Goal: Information Seeking & Learning: Learn about a topic

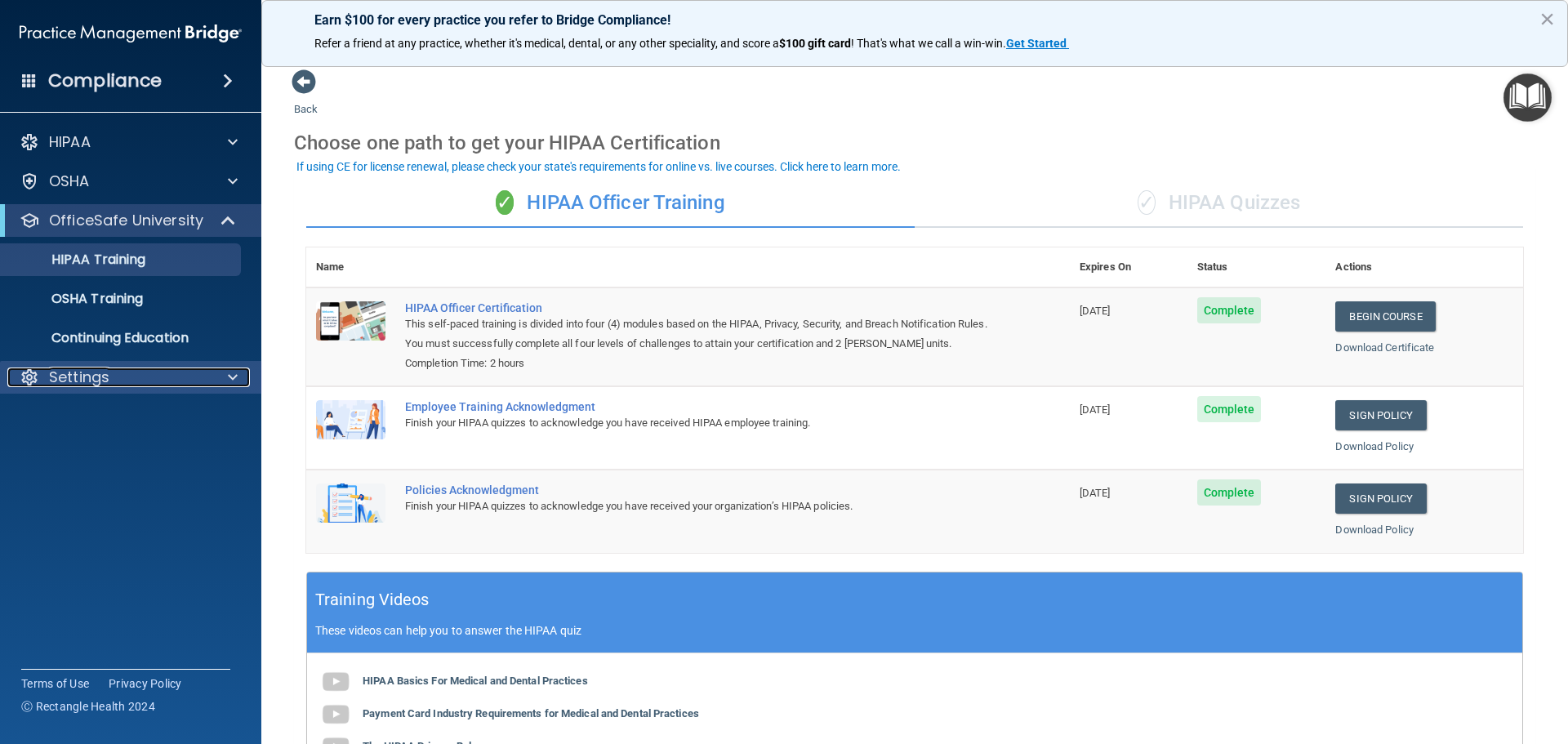
click at [103, 378] on p "Settings" at bounding box center [79, 377] width 61 height 20
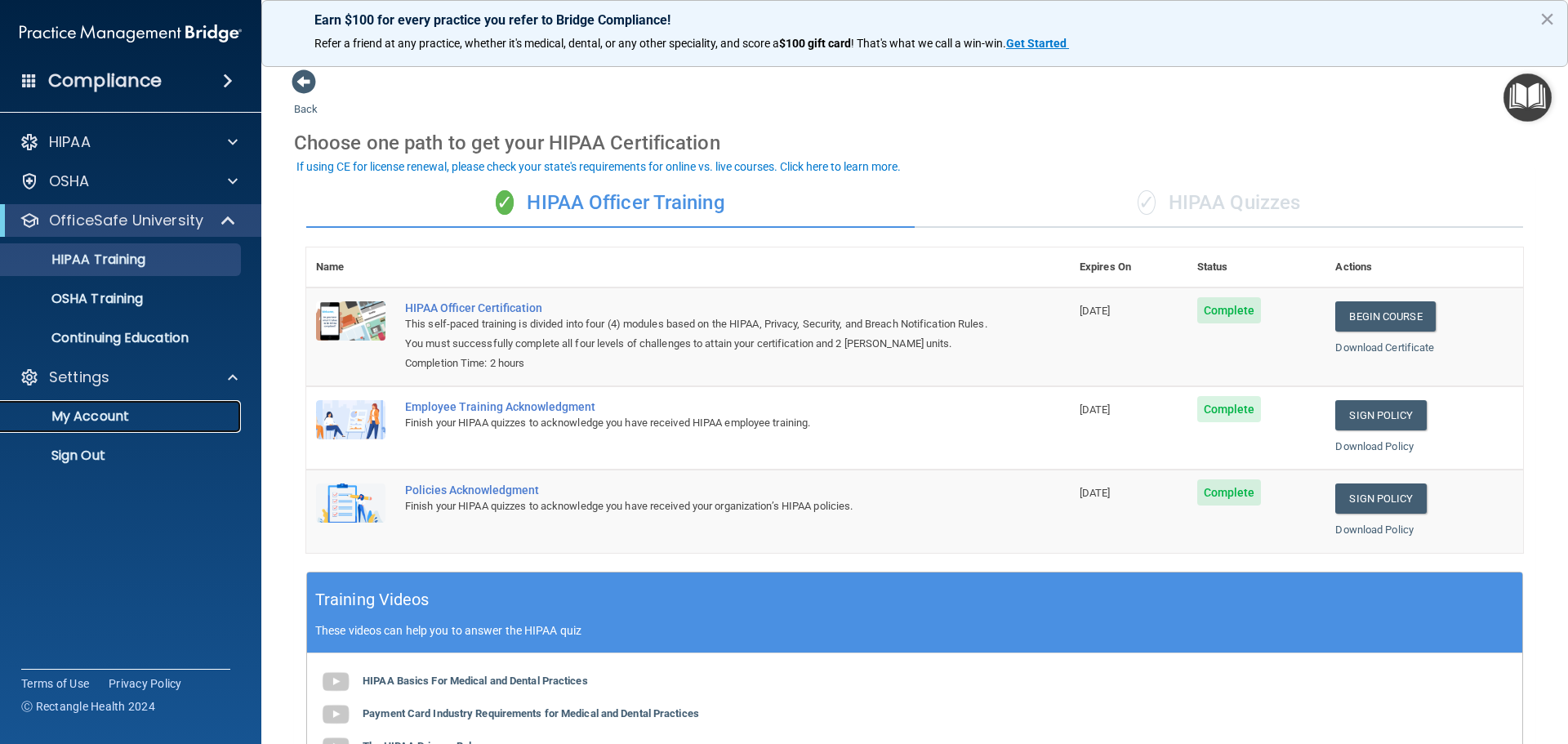
click at [101, 411] on p "My Account" at bounding box center [122, 416] width 222 height 16
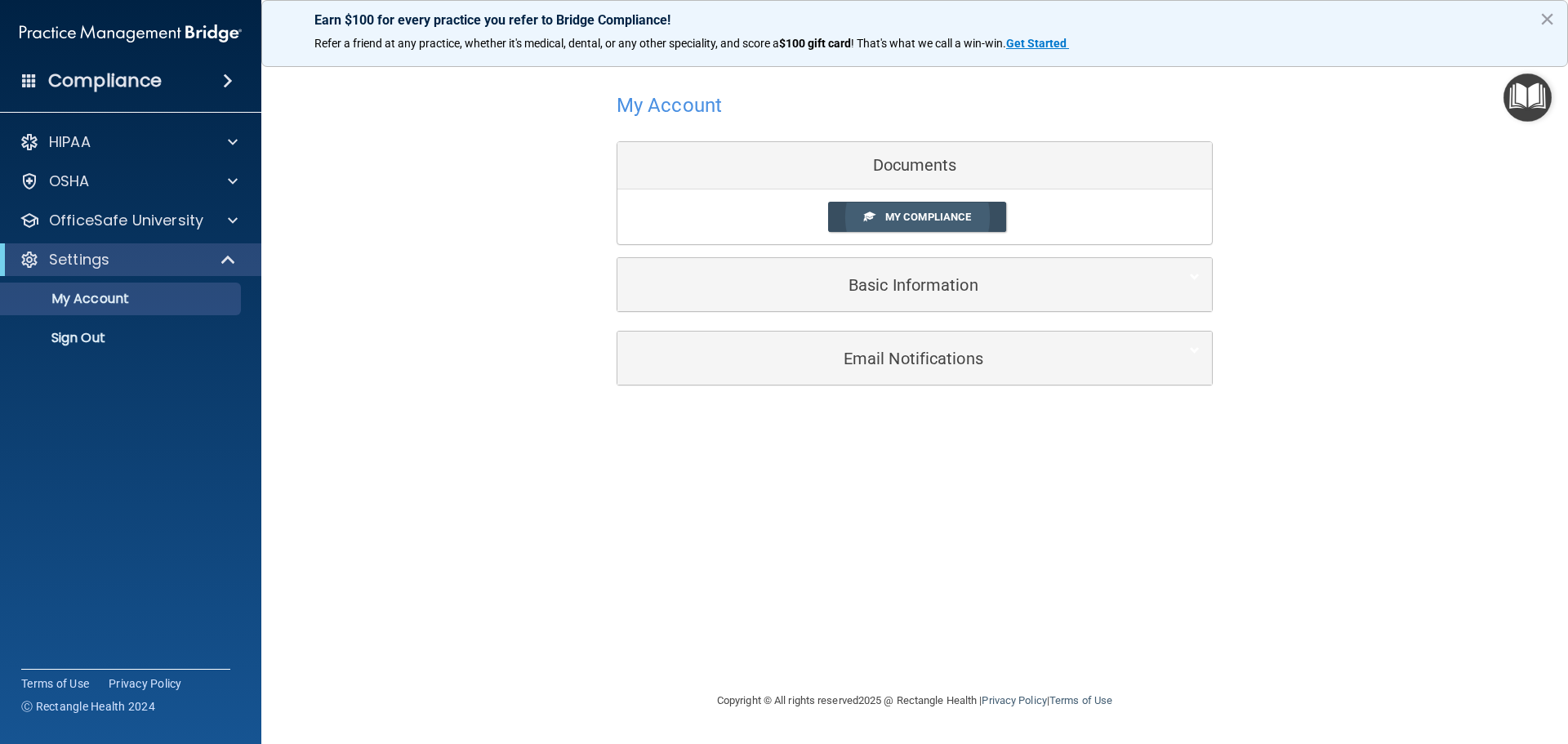
click at [921, 214] on span "My Compliance" at bounding box center [928, 217] width 86 height 13
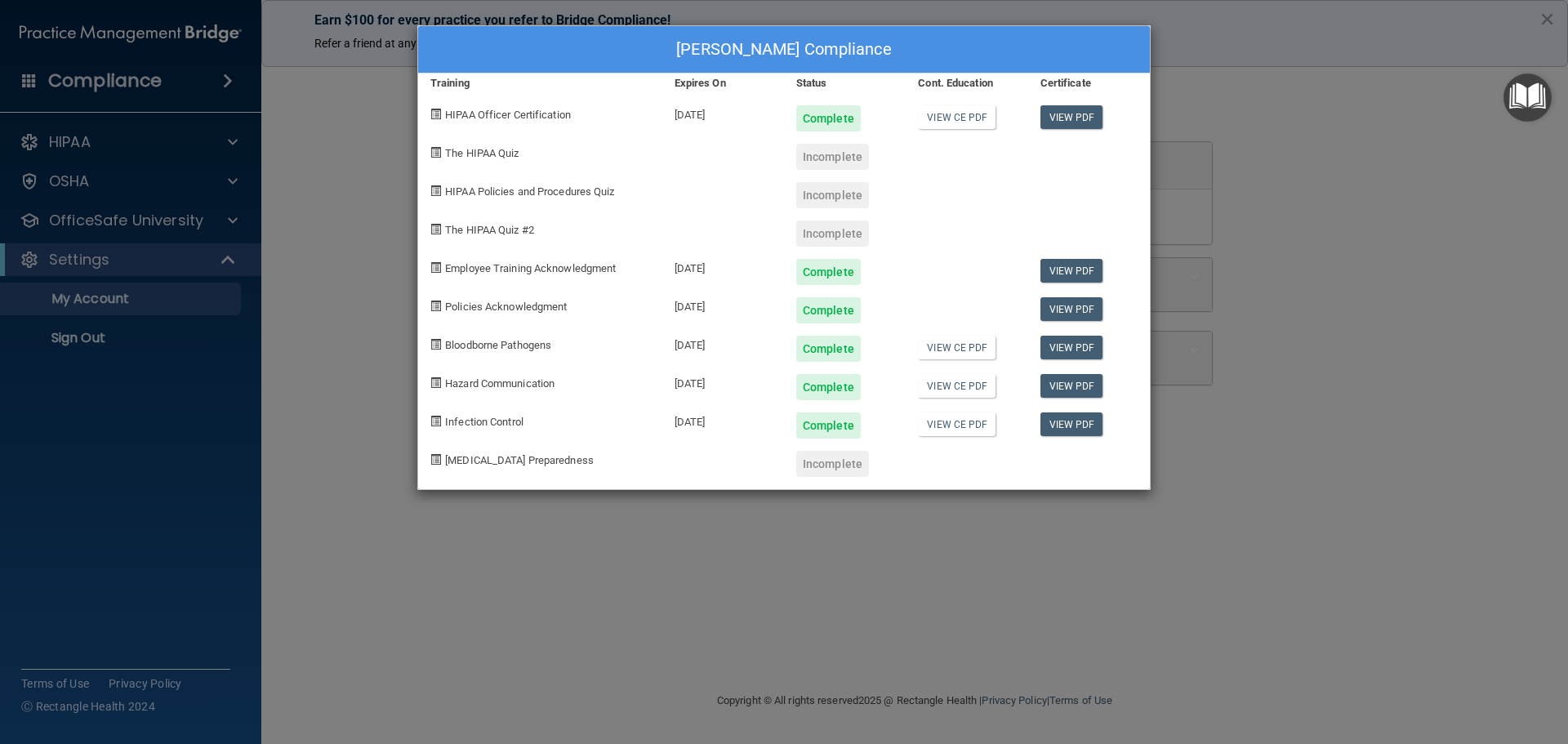
click at [1435, 186] on div "Keli Zampella's Compliance Training Expires On Status Cont. Education Certifica…" at bounding box center [784, 372] width 1568 height 744
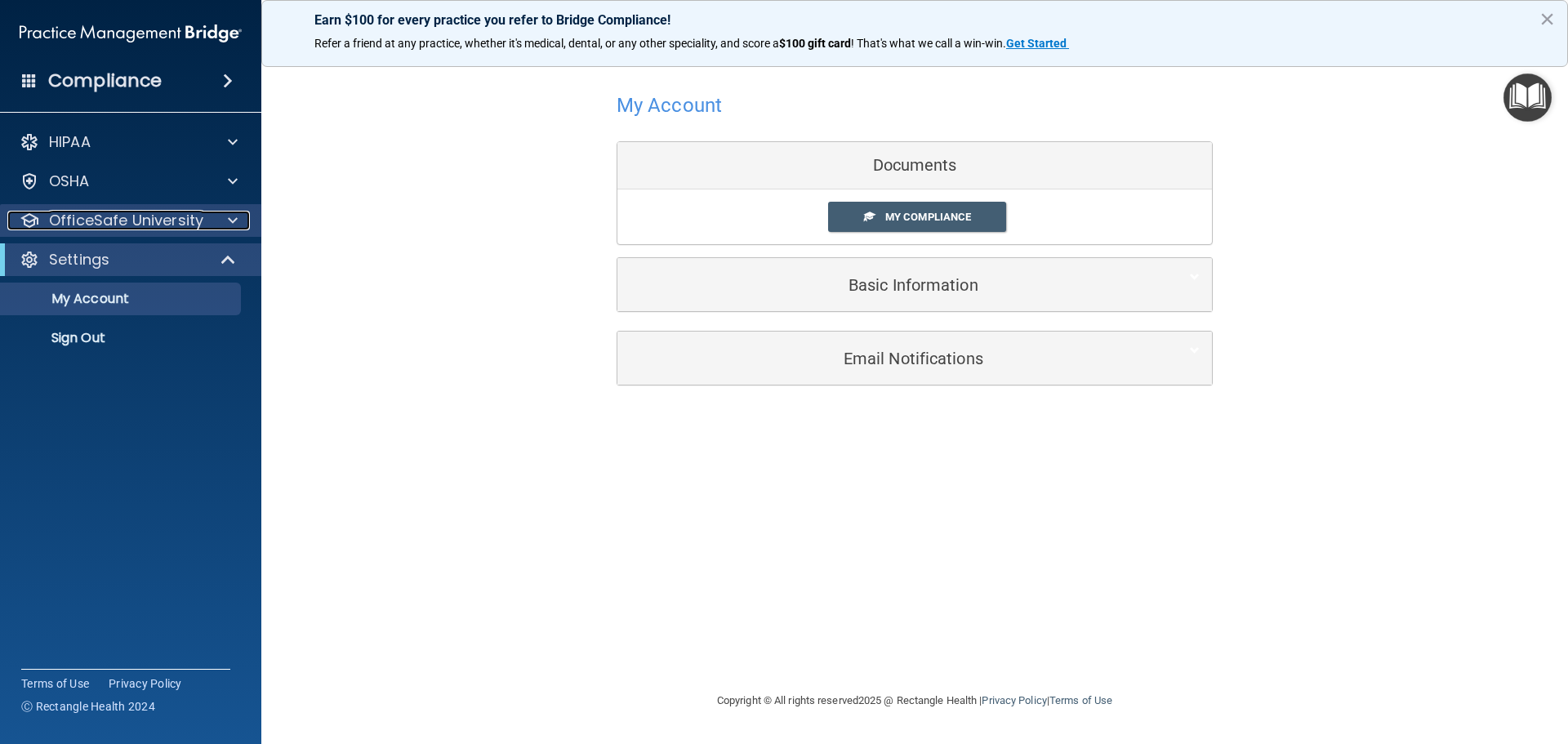
click at [158, 221] on p "OfficeSafe University" at bounding box center [126, 221] width 155 height 20
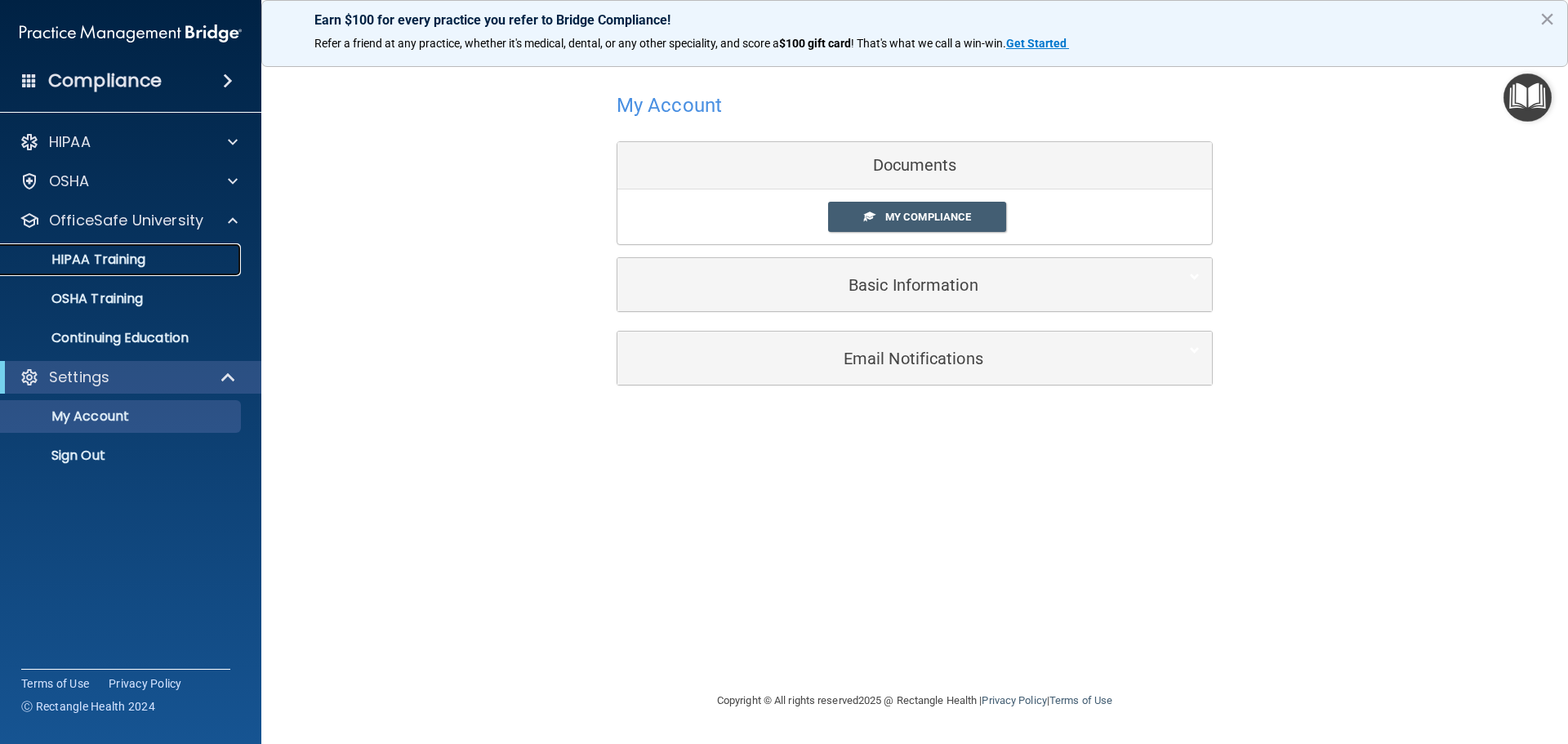
click at [102, 256] on p "HIPAA Training" at bounding box center [78, 259] width 135 height 16
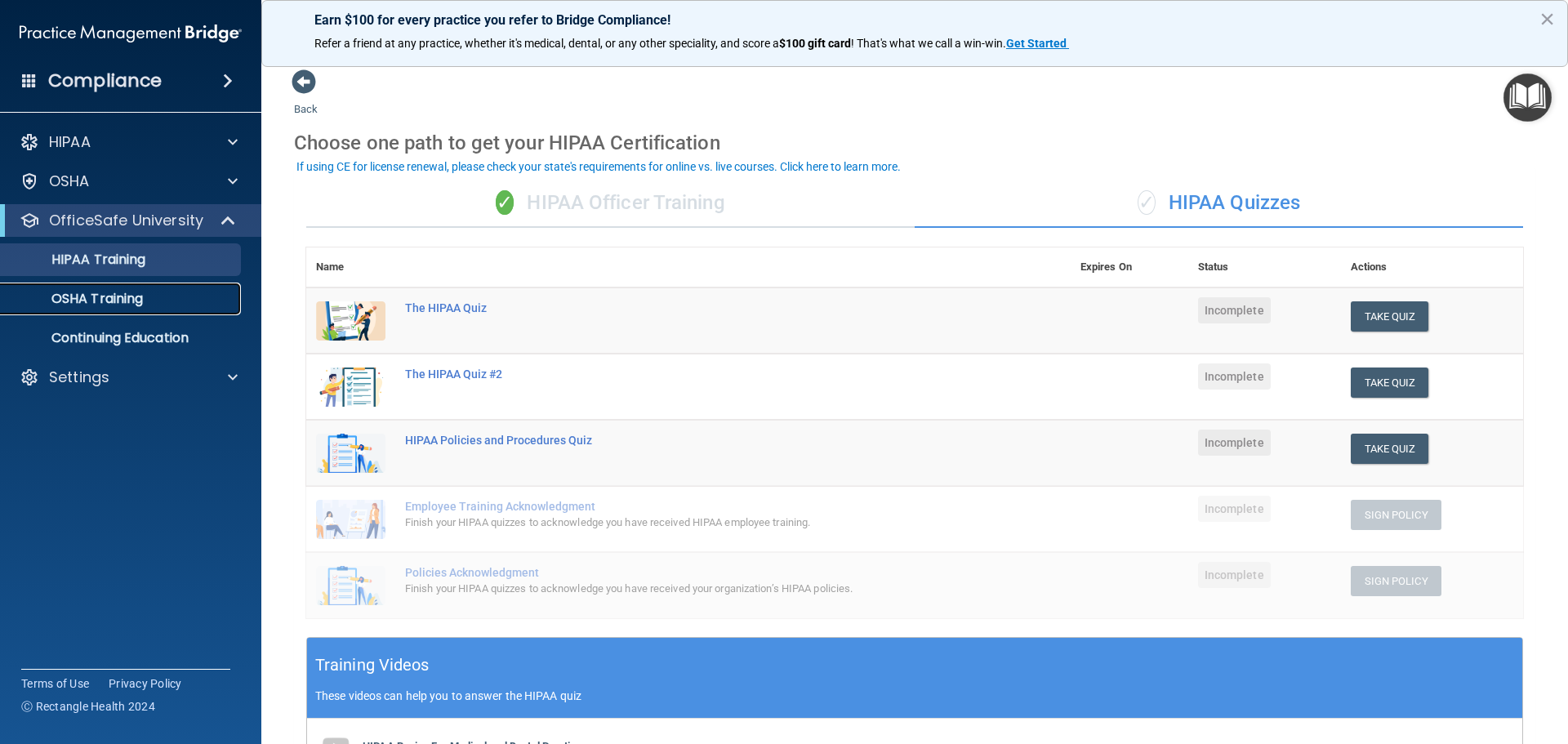
click at [137, 301] on p "OSHA Training" at bounding box center [77, 298] width 132 height 16
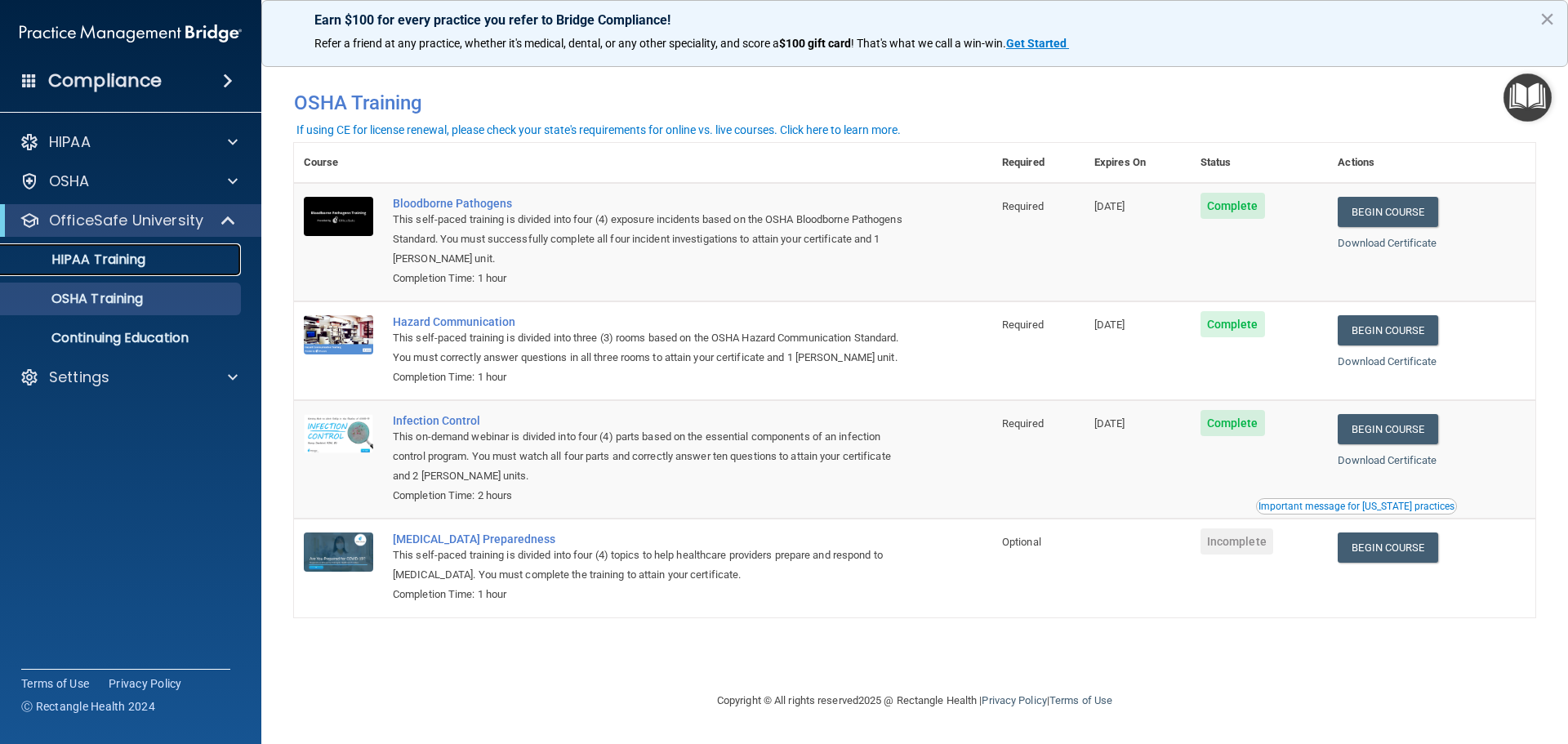
click at [131, 260] on p "HIPAA Training" at bounding box center [78, 259] width 135 height 16
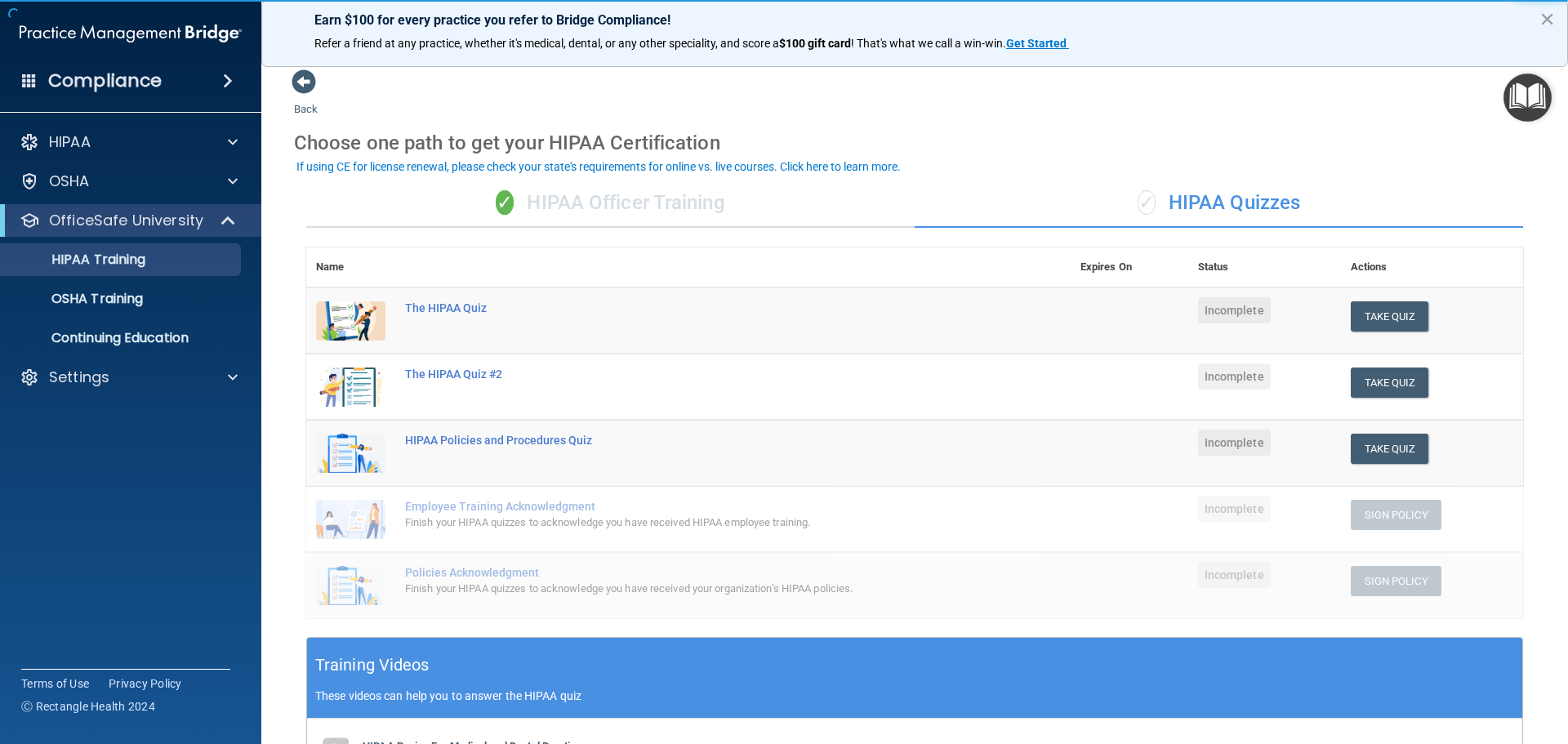
click at [656, 209] on div "✓ HIPAA Officer Training" at bounding box center [610, 203] width 609 height 49
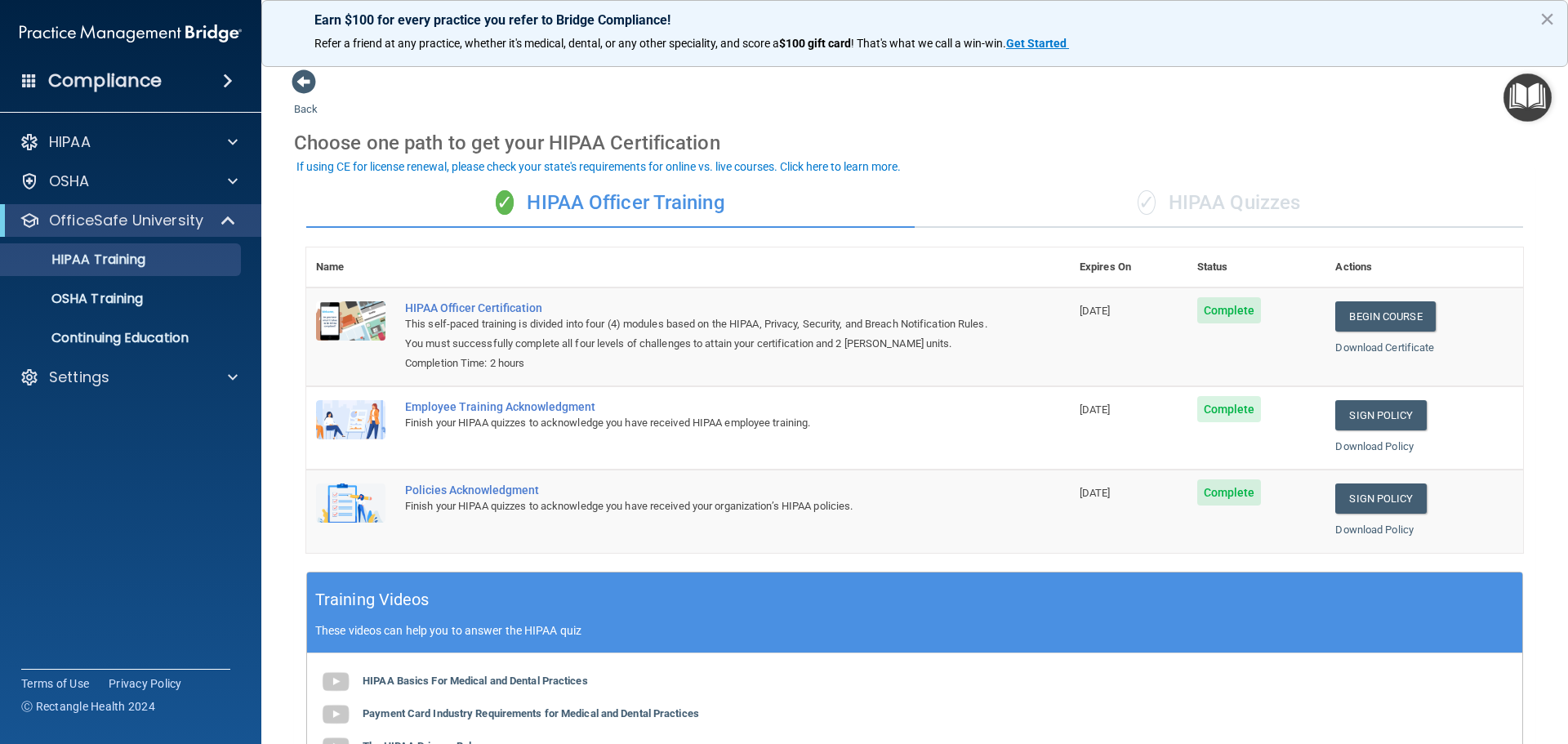
click at [1194, 199] on div "✓ HIPAA Quizzes" at bounding box center [1218, 203] width 609 height 49
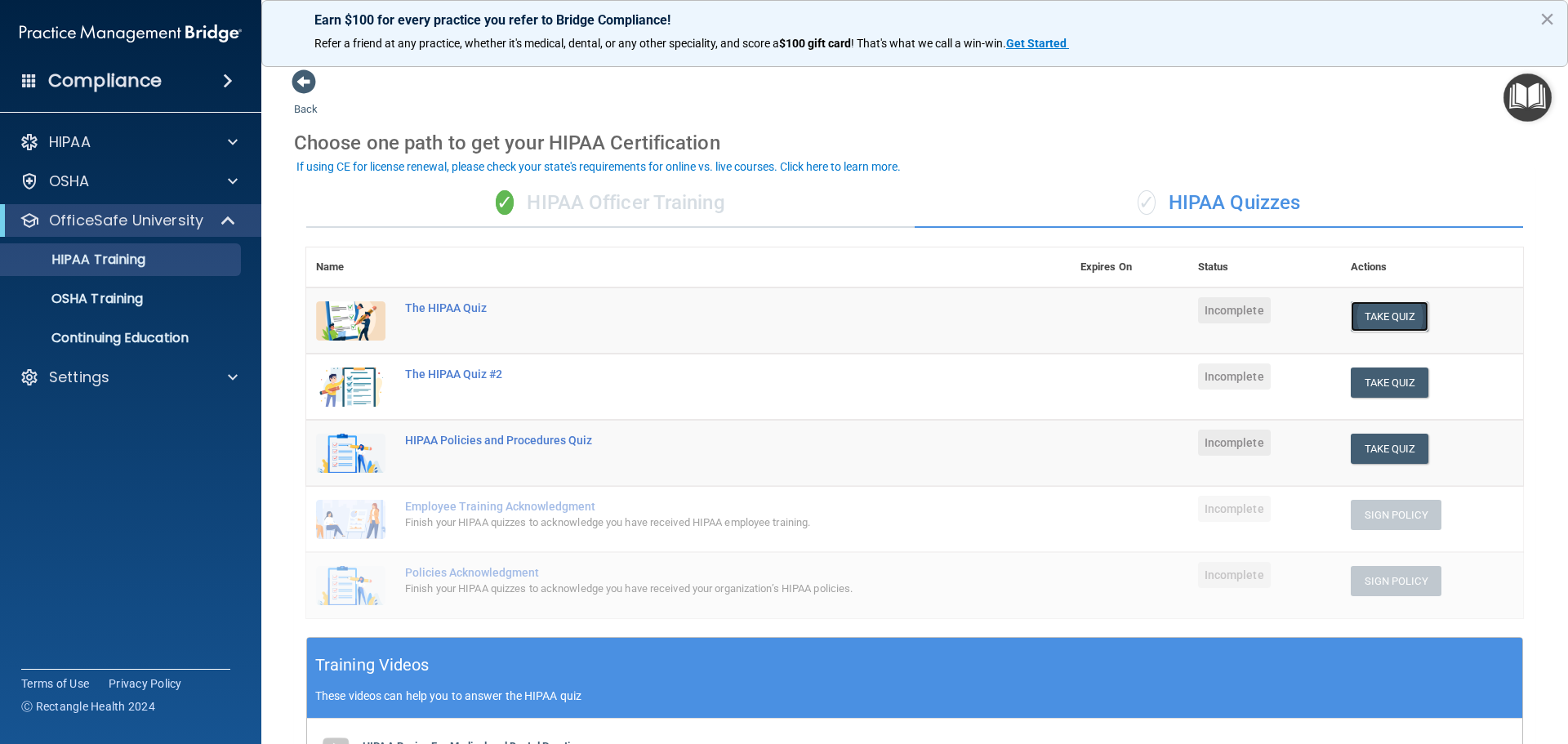
click at [1370, 319] on button "Take Quiz" at bounding box center [1389, 315] width 79 height 30
